Goal: Information Seeking & Learning: Find specific fact

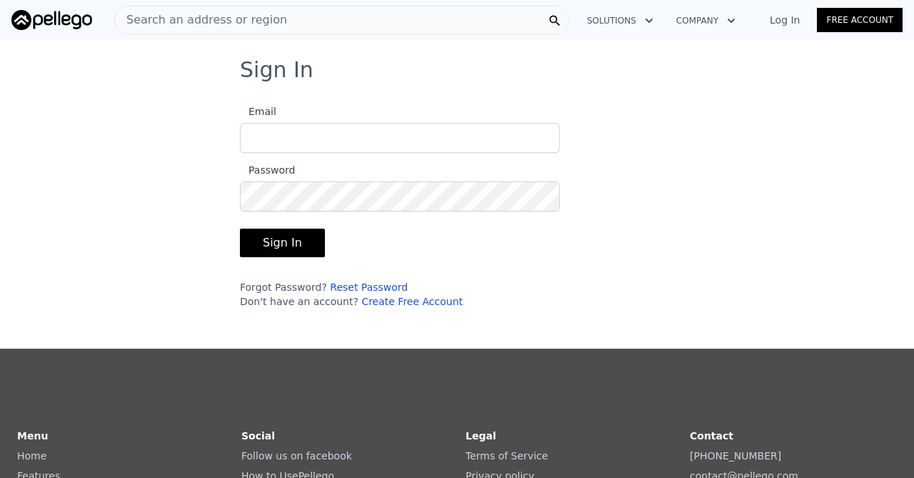
type input "[EMAIL_ADDRESS][DOMAIN_NAME]"
click at [292, 239] on button "Sign In" at bounding box center [282, 242] width 85 height 29
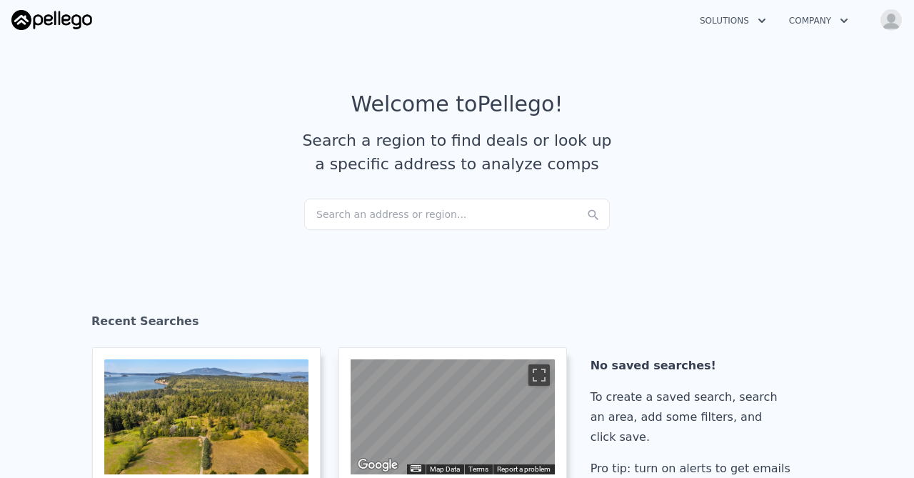
click at [343, 214] on div "Search an address or region..." at bounding box center [457, 213] width 306 height 31
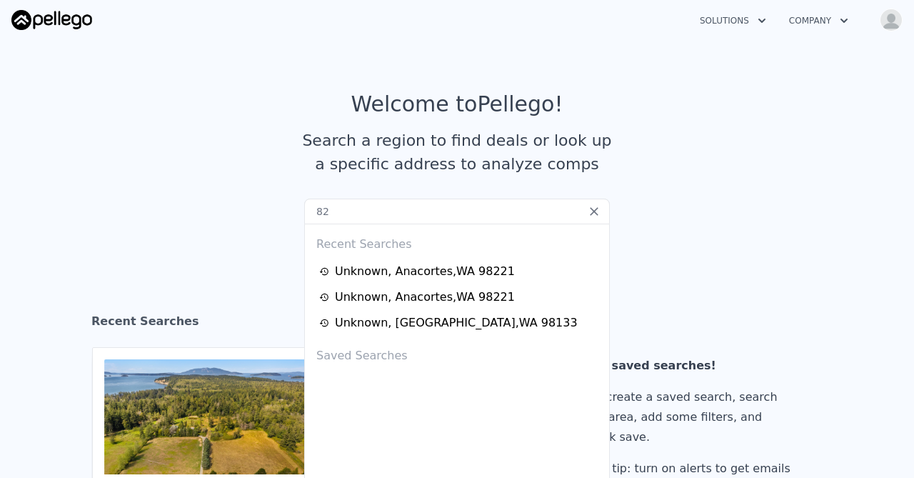
type input "8"
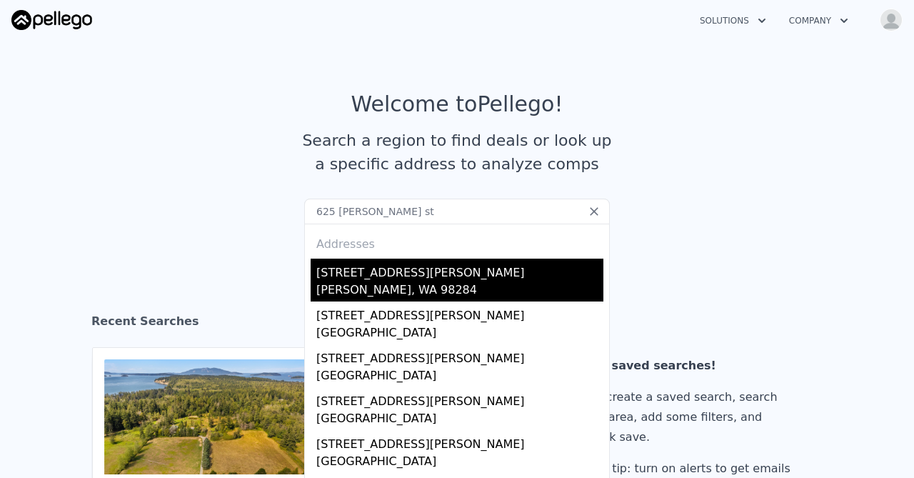
type input "625 [PERSON_NAME] st"
click at [344, 283] on div "[PERSON_NAME], WA 98284" at bounding box center [459, 291] width 287 height 20
